Goal: Task Accomplishment & Management: Use online tool/utility

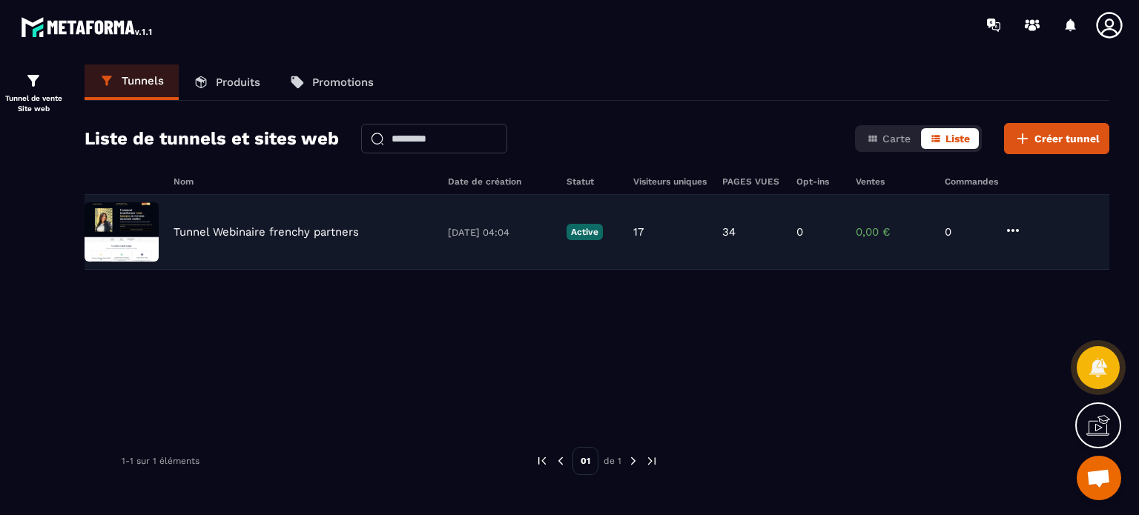
click at [249, 237] on p "Tunnel Webinaire frenchy partners" at bounding box center [265, 231] width 185 height 13
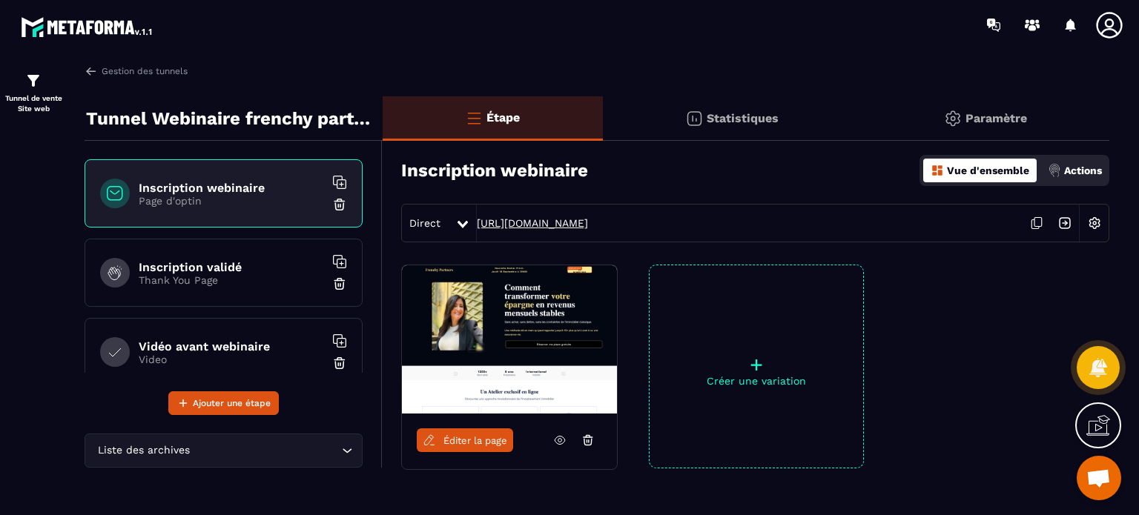
click at [537, 225] on link "[URL][DOMAIN_NAME]" at bounding box center [532, 223] width 111 height 12
click at [472, 448] on link "Éditer la page" at bounding box center [465, 441] width 96 height 24
